Goal: Download file/media

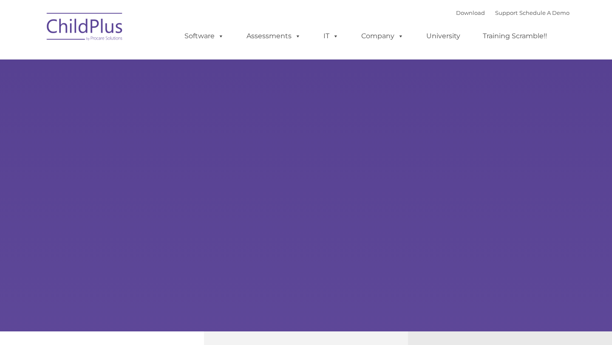
type input ""
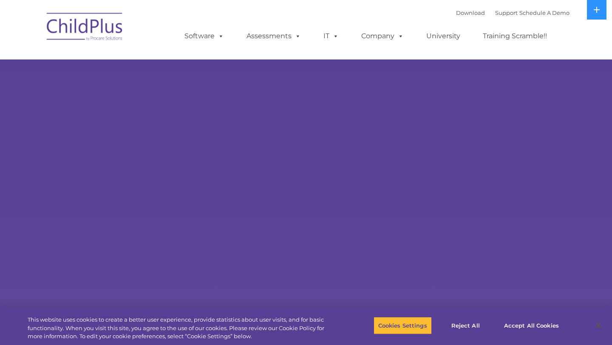
select select "MEDIUM"
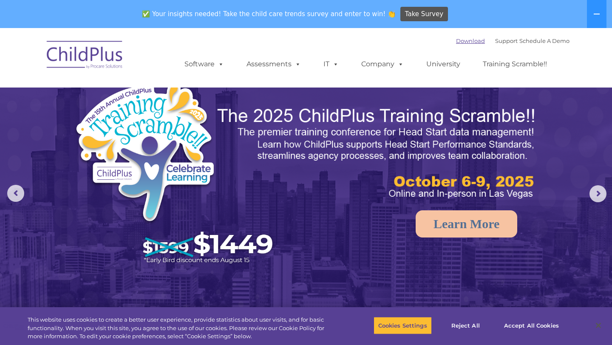
click at [456, 40] on link "Download" at bounding box center [470, 40] width 29 height 7
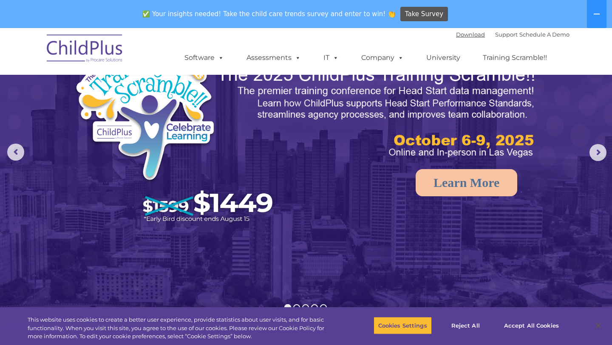
scroll to position [43, 0]
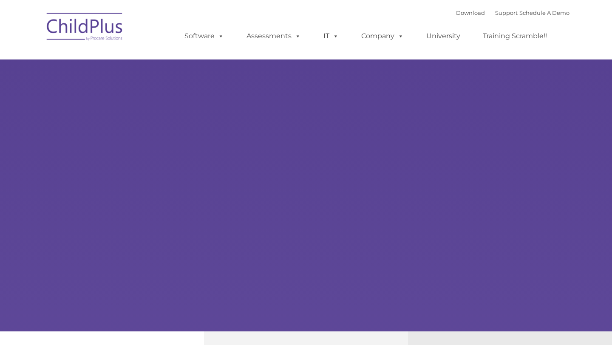
type input ""
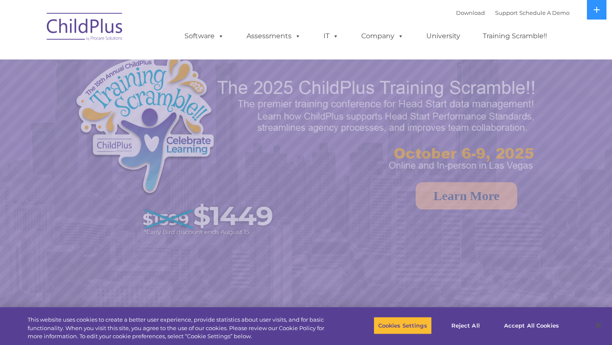
select select "MEDIUM"
